Goal: Complete application form

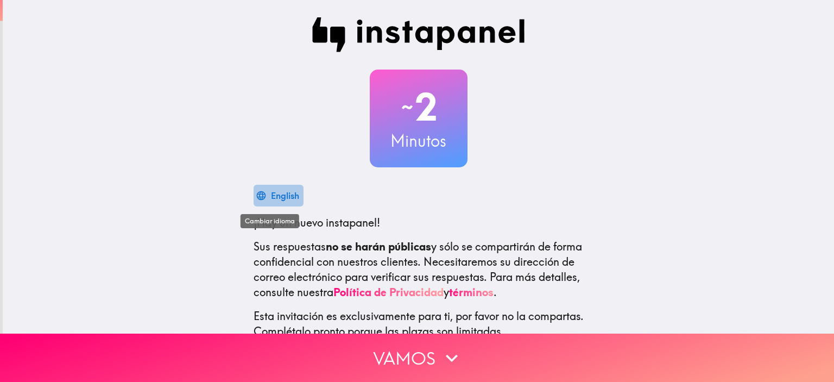
click at [271, 193] on div "English" at bounding box center [285, 195] width 28 height 15
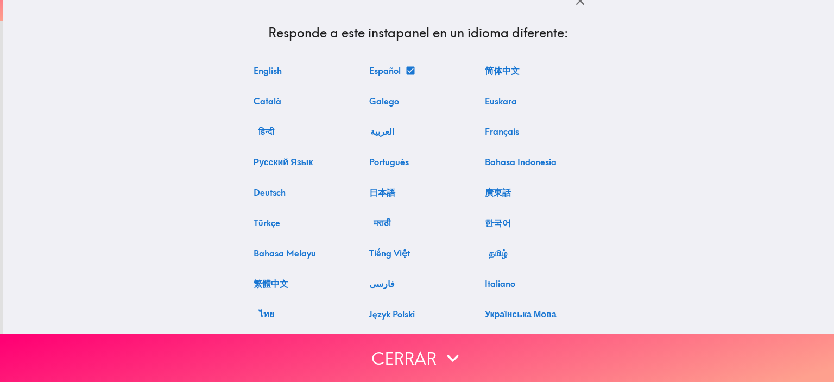
scroll to position [11, 0]
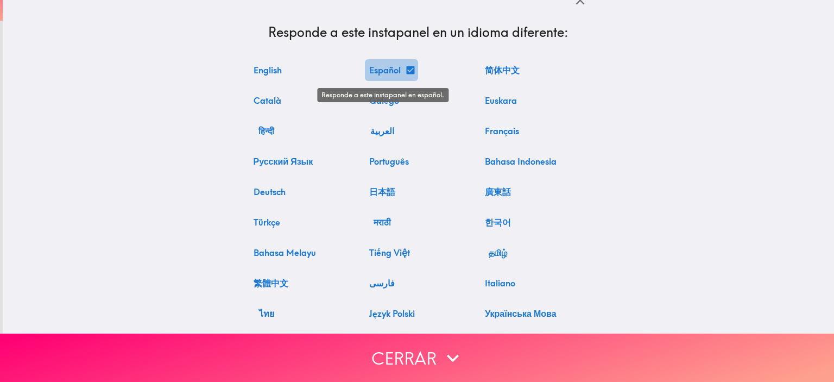
click at [391, 72] on button "Español" at bounding box center [391, 70] width 53 height 22
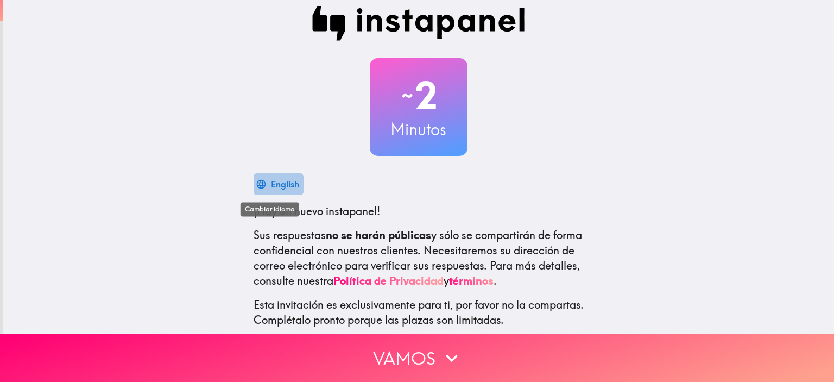
click at [281, 183] on div "English" at bounding box center [285, 183] width 28 height 15
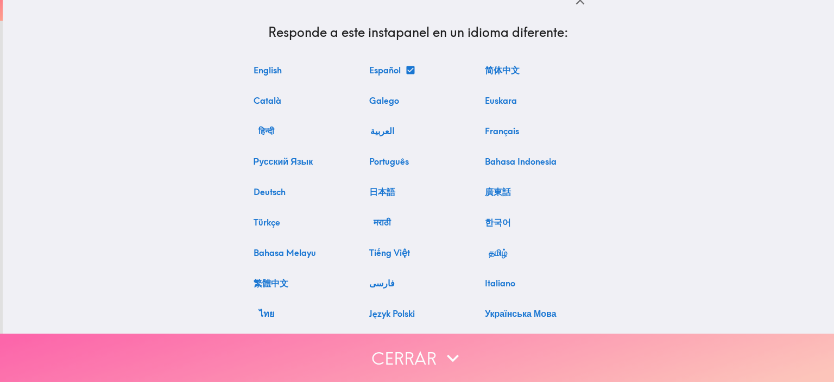
click at [426, 345] on button "Cerrar" at bounding box center [417, 357] width 834 height 48
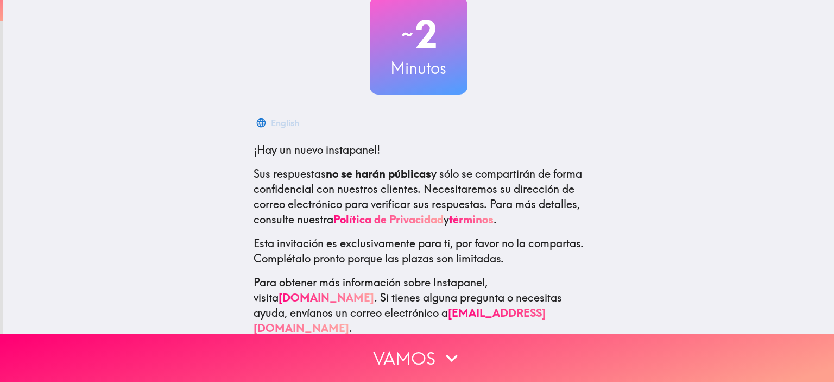
scroll to position [85, 0]
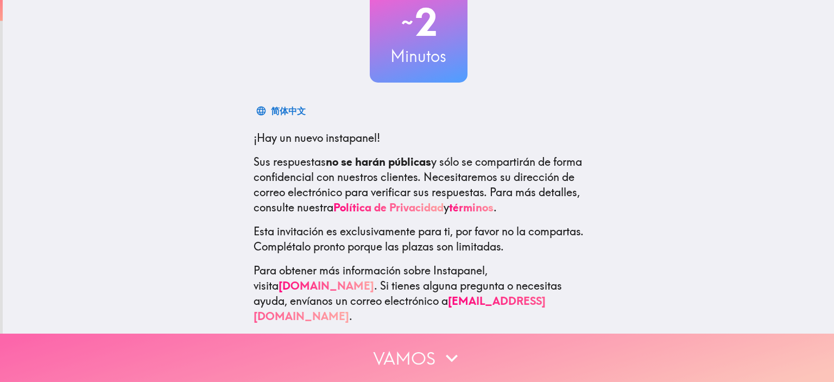
click at [408, 355] on button "Vamos" at bounding box center [417, 357] width 834 height 48
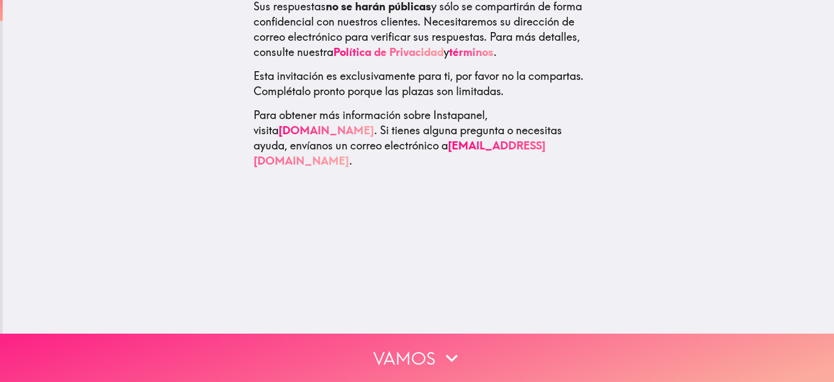
scroll to position [0, 0]
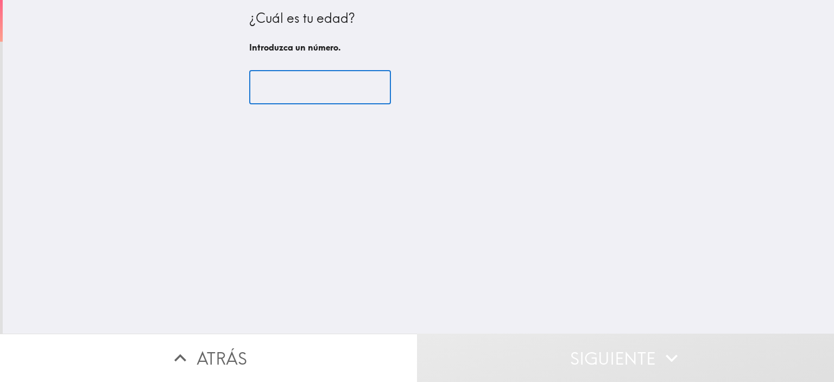
click at [311, 88] on input "number" at bounding box center [320, 88] width 142 height 34
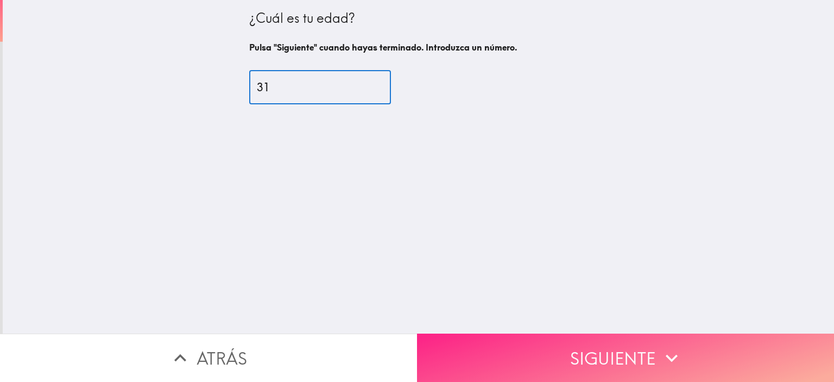
type input "31"
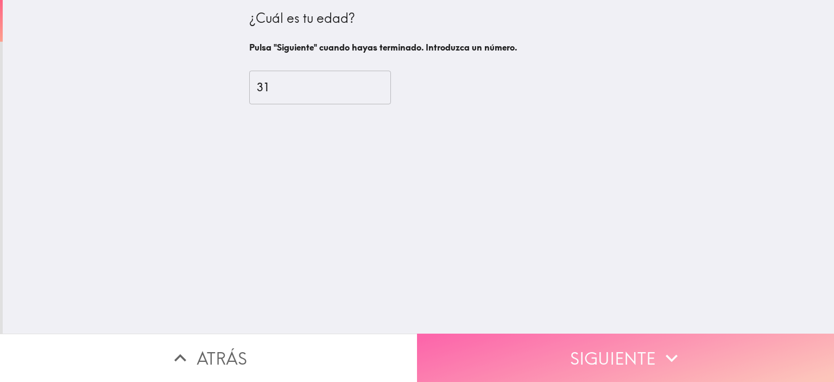
click at [575, 350] on button "Siguiente" at bounding box center [625, 357] width 417 height 48
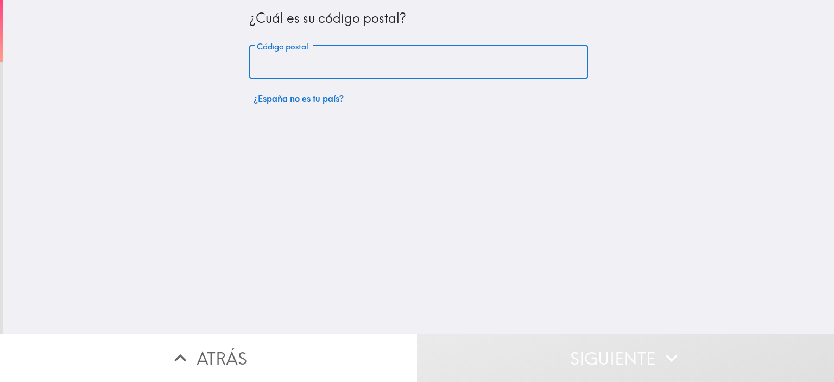
click at [350, 50] on input "Código postal" at bounding box center [418, 63] width 339 height 34
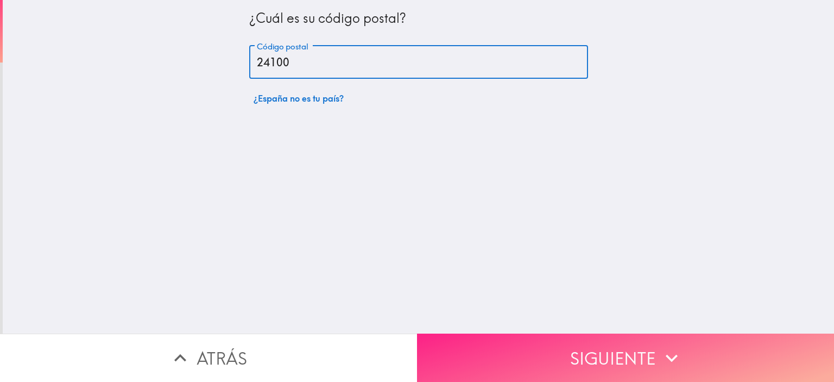
type input "24100"
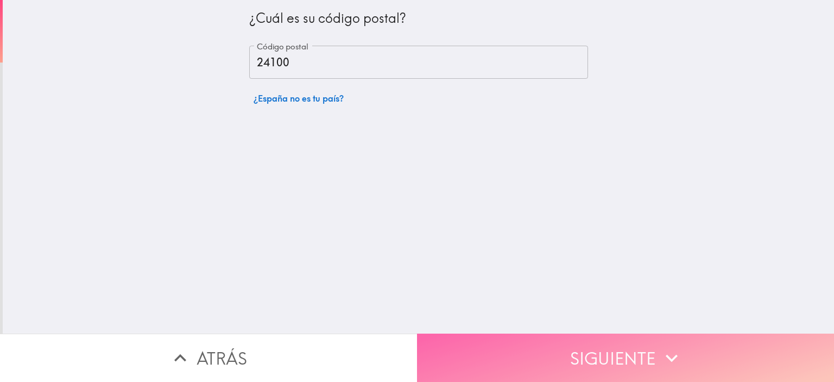
click at [548, 345] on button "Siguiente" at bounding box center [625, 357] width 417 height 48
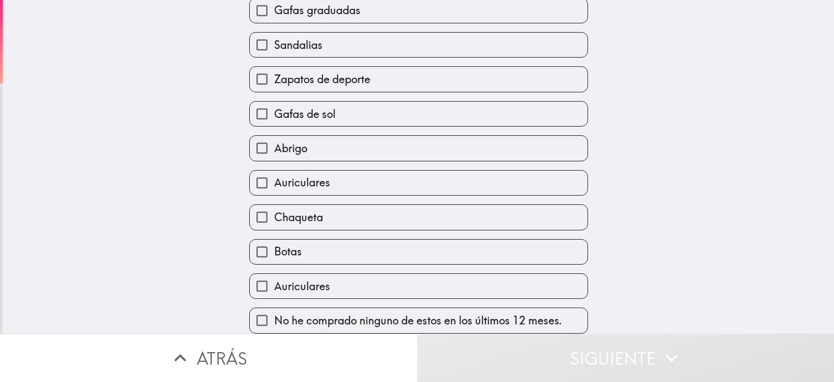
scroll to position [84, 0]
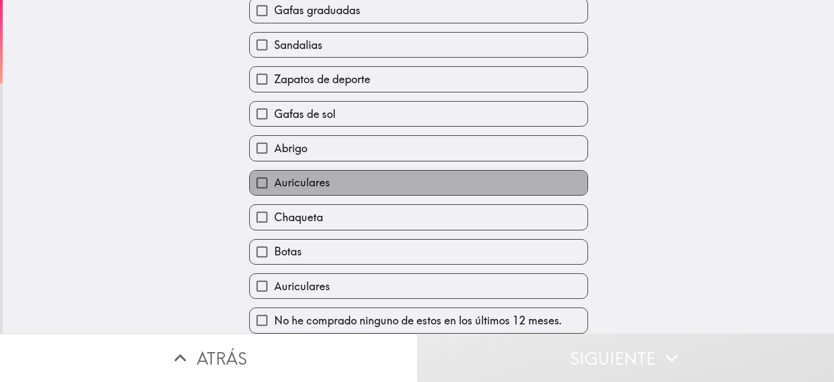
click at [483, 170] on label "Auriculares" at bounding box center [419, 182] width 338 height 24
click at [274, 170] on input "Auriculares" at bounding box center [262, 182] width 24 height 24
checkbox input "true"
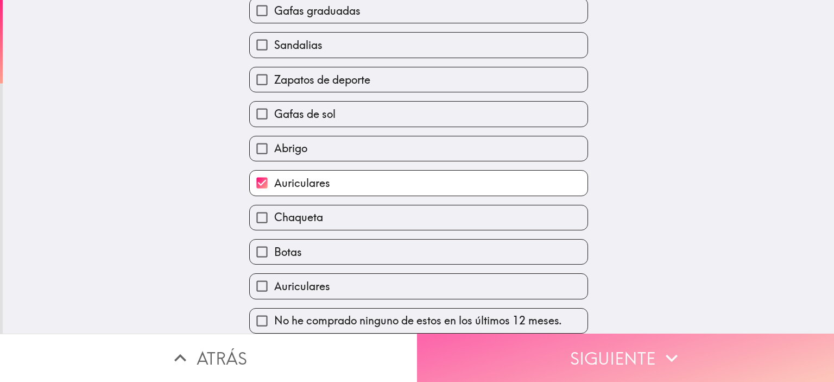
click at [552, 350] on button "Siguiente" at bounding box center [625, 357] width 417 height 48
